Goal: Task Accomplishment & Management: Complete application form

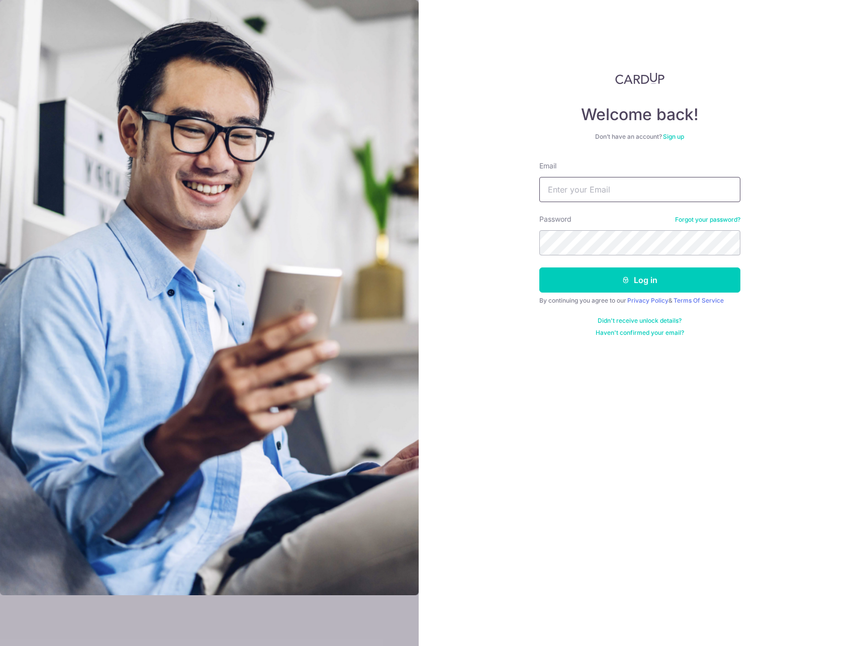
click at [586, 183] on input "Email" at bounding box center [639, 189] width 201 height 25
type input "[EMAIL_ADDRESS][DOMAIN_NAME]"
click at [605, 192] on input "[EMAIL_ADDRESS][DOMAIN_NAME]" at bounding box center [639, 189] width 201 height 25
click at [631, 281] on button "Log in" at bounding box center [639, 279] width 201 height 25
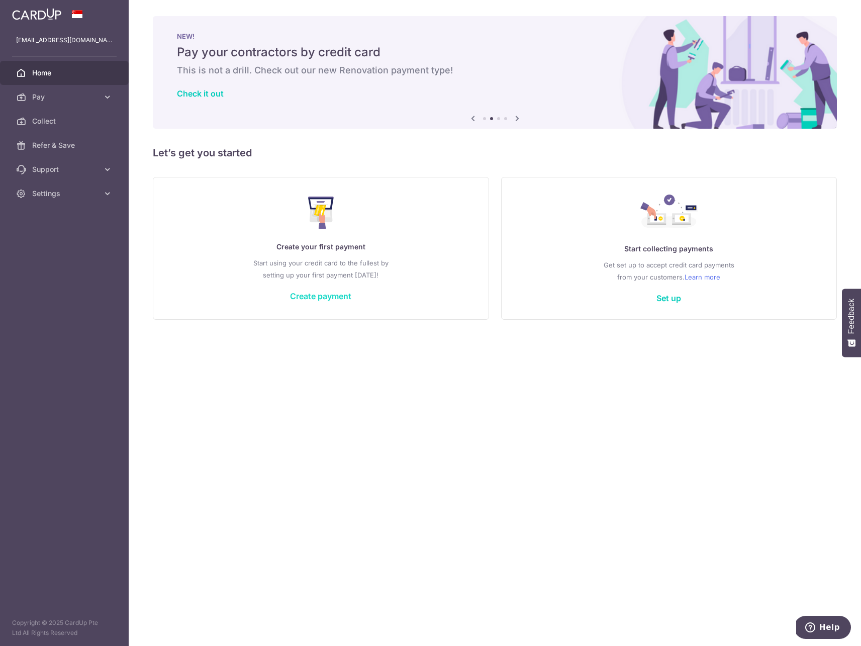
click at [311, 301] on link "Create payment" at bounding box center [320, 296] width 61 height 10
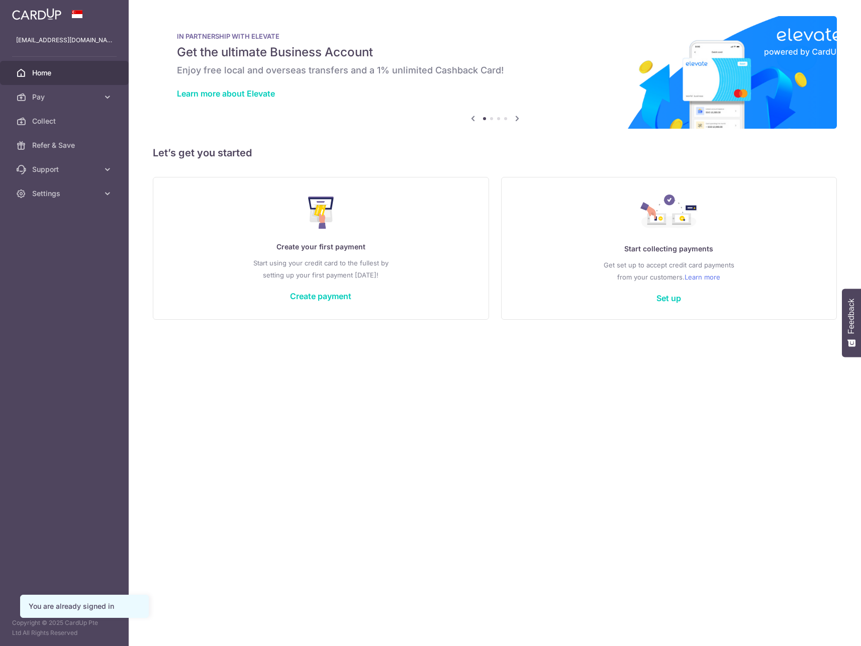
click at [288, 261] on p "Start using your credit card to the fullest by setting up your first payment [D…" at bounding box center [320, 269] width 295 height 24
